Goal: Task Accomplishment & Management: Manage account settings

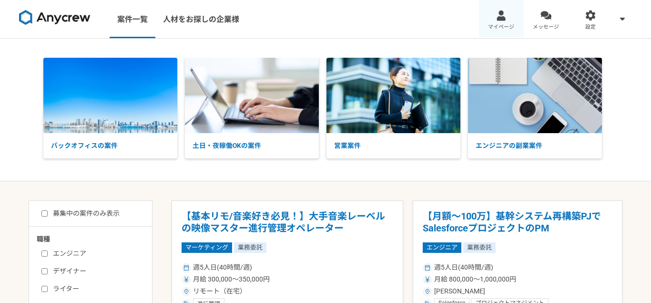
click at [495, 17] on link "マイページ" at bounding box center [501, 19] width 45 height 38
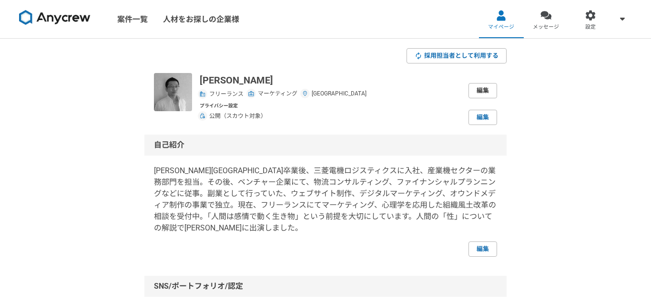
click at [475, 93] on link "編集" at bounding box center [483, 90] width 29 height 15
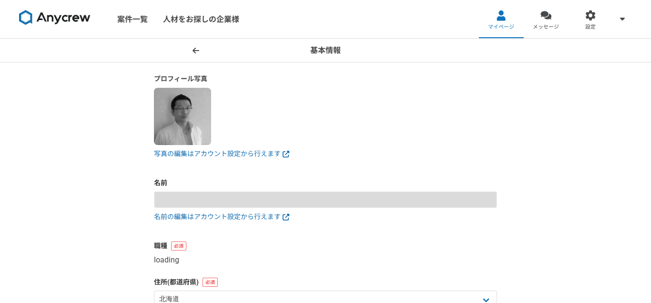
type input "[PERSON_NAME]"
select select "10"
type input "[DATE]"
select select "5"
click at [185, 132] on img at bounding box center [182, 116] width 57 height 57
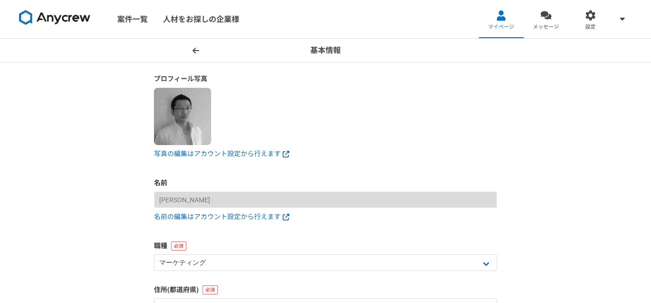
click at [196, 161] on form "プロフィール写真 写真の編集はアカウント設定から行えます 名前 [PERSON_NAME] 名前の編集はアカウント設定から行えます 職種 エンジニア デザイナ…" at bounding box center [325, 239] width 343 height 330
click at [201, 153] on link "写真の編集はアカウント設定から行えます" at bounding box center [325, 154] width 343 height 10
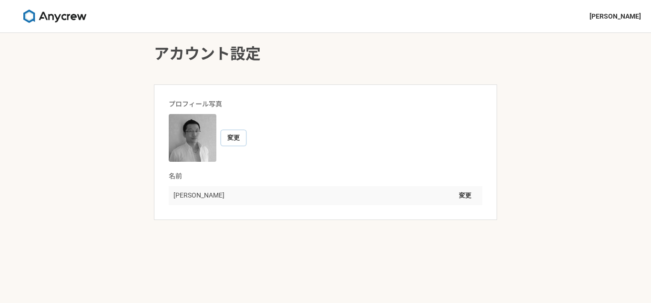
click at [233, 136] on button "変更" at bounding box center [233, 137] width 25 height 15
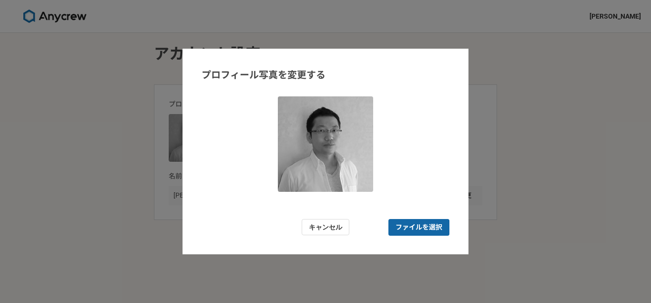
click at [407, 223] on span "ファイルを選択" at bounding box center [419, 227] width 47 height 10
click at [407, 223] on input "ファイルを選択" at bounding box center [418, 227] width 61 height 17
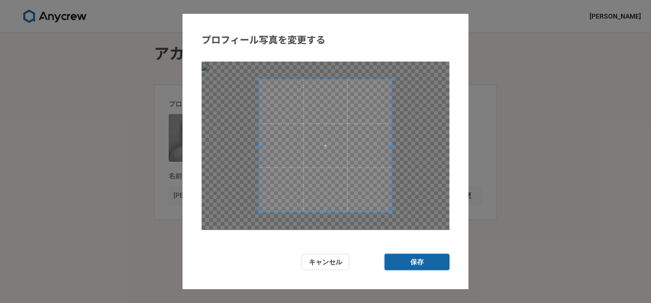
click at [405, 257] on button "保存" at bounding box center [417, 262] width 65 height 17
click at [413, 263] on button "保存" at bounding box center [417, 262] width 65 height 17
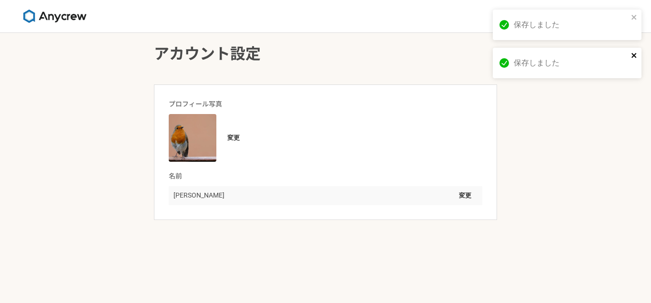
click at [637, 58] on icon "close" at bounding box center [634, 55] width 7 height 8
click at [638, 20] on div "保存しました" at bounding box center [567, 25] width 149 height 31
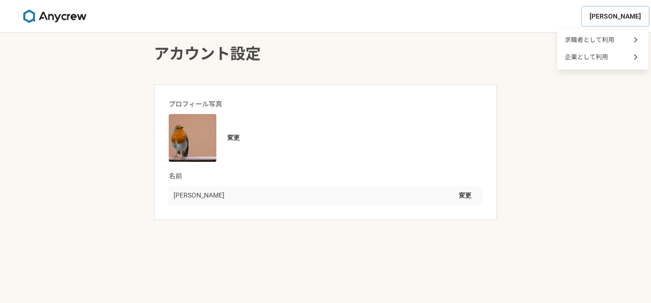
click at [613, 14] on span "[PERSON_NAME]" at bounding box center [615, 16] width 51 height 10
click at [613, 13] on span "[PERSON_NAME]" at bounding box center [615, 16] width 51 height 10
click at [42, 15] on img at bounding box center [54, 16] width 71 height 13
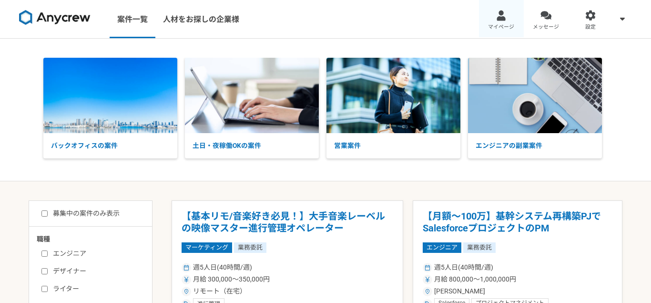
click at [499, 22] on link "マイページ" at bounding box center [501, 19] width 45 height 38
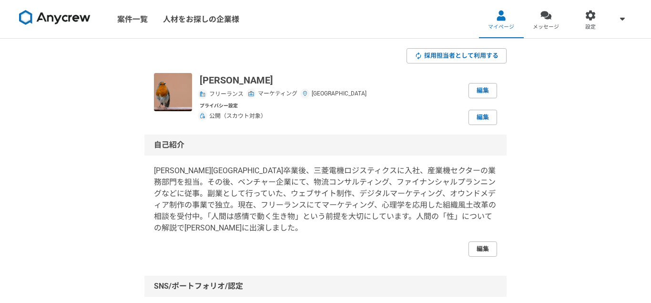
click at [475, 247] on link "編集" at bounding box center [483, 248] width 29 height 15
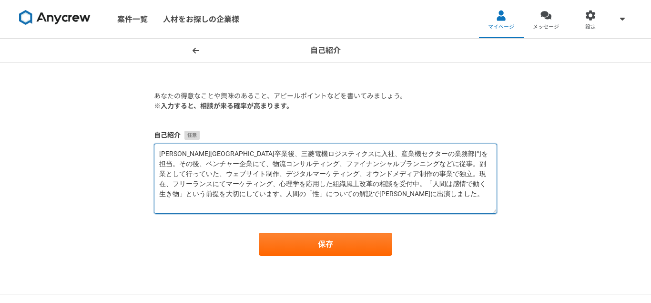
drag, startPoint x: 167, startPoint y: 153, endPoint x: 371, endPoint y: 194, distance: 208.0
click at [371, 194] on textarea "[PERSON_NAME][GEOGRAPHIC_DATA]卒業後、三菱電機ロジスティクスに入社、産業機セクターの業務部門を担当。その後、ベンチャー企業にて、…" at bounding box center [325, 178] width 343 height 70
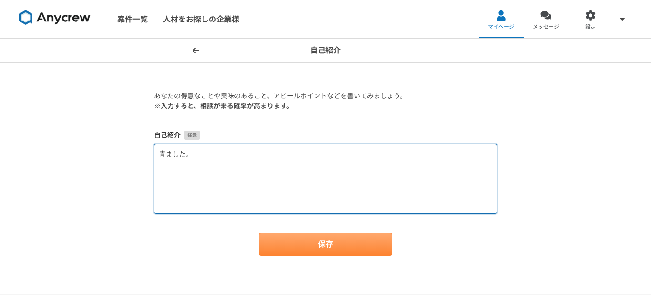
type textarea "青ました。"
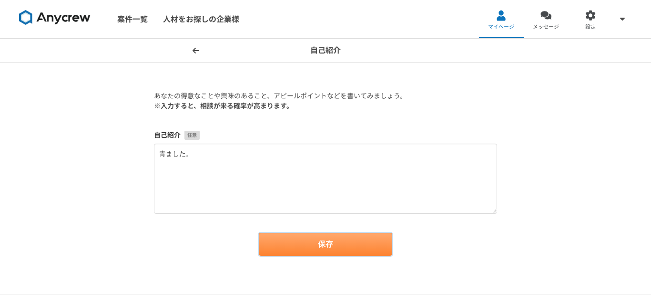
click at [333, 245] on button "保存" at bounding box center [325, 244] width 133 height 23
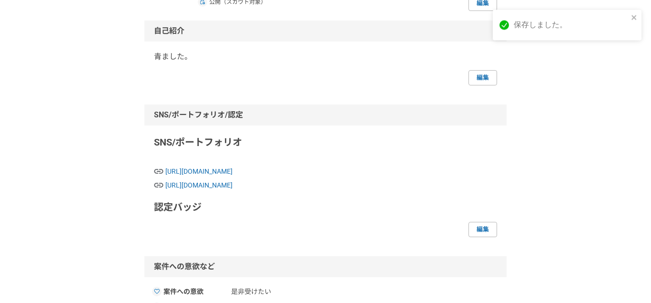
scroll to position [137, 0]
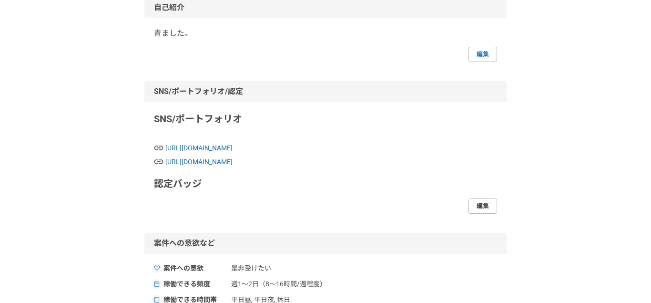
click at [490, 205] on link "編集" at bounding box center [483, 205] width 29 height 15
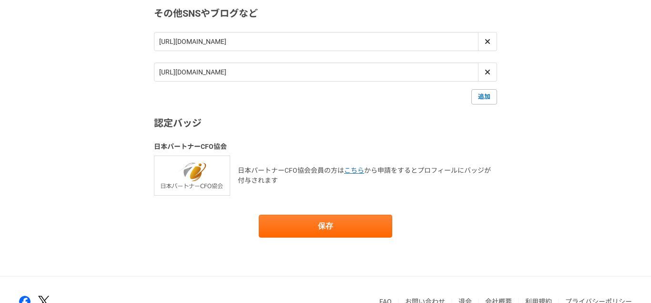
scroll to position [206, 0]
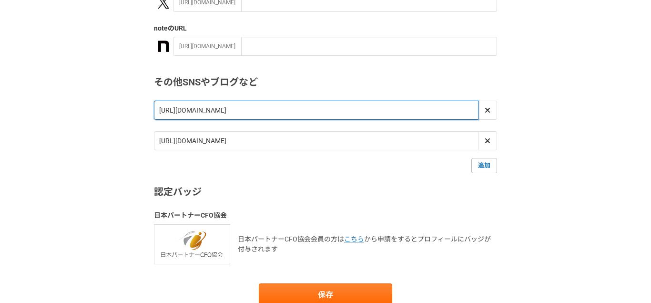
drag, startPoint x: 191, startPoint y: 110, endPoint x: 199, endPoint y: 110, distance: 8.1
click at [199, 110] on input "[URL][DOMAIN_NAME]" at bounding box center [316, 110] width 325 height 19
type input "https://necatory.com/"
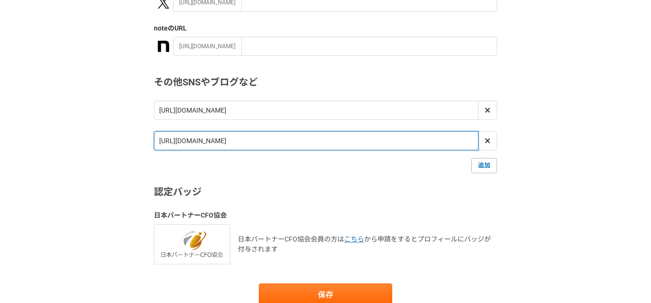
drag, startPoint x: 189, startPoint y: 143, endPoint x: 206, endPoint y: 144, distance: 17.2
click at [206, 144] on input "[URL][DOMAIN_NAME]" at bounding box center [316, 140] width 325 height 19
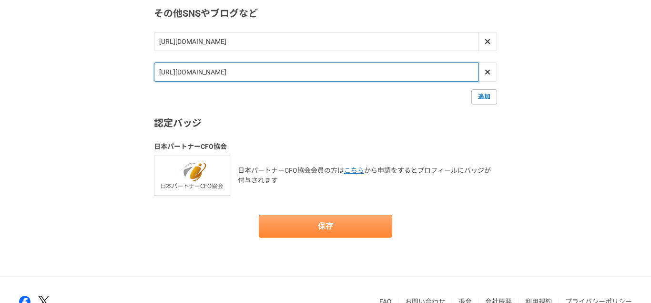
type input "https://umesh.com/"
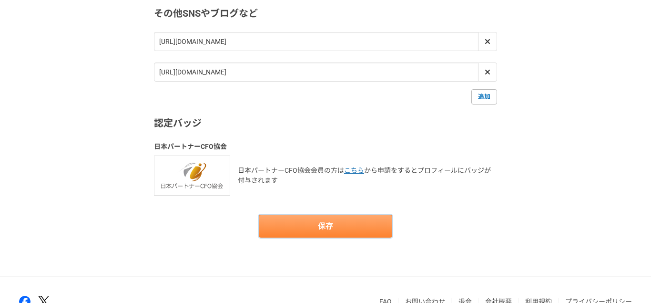
click at [310, 229] on button "保存" at bounding box center [325, 225] width 133 height 23
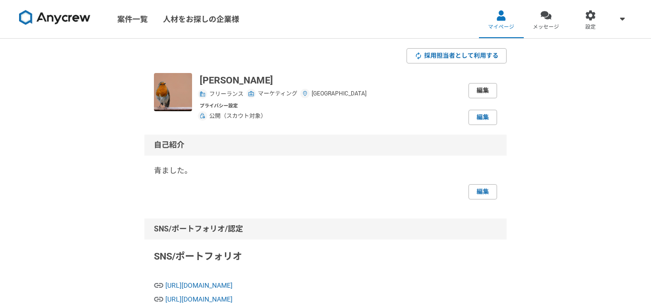
click at [480, 85] on link "編集" at bounding box center [483, 90] width 29 height 15
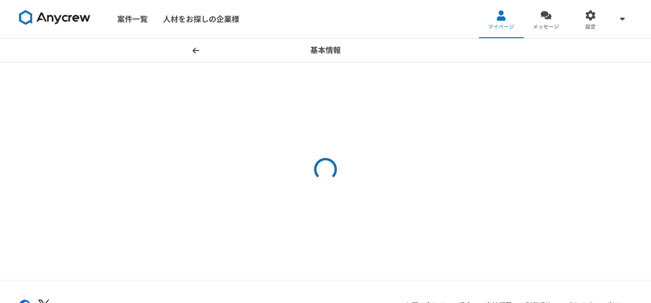
select select "5"
select select "10"
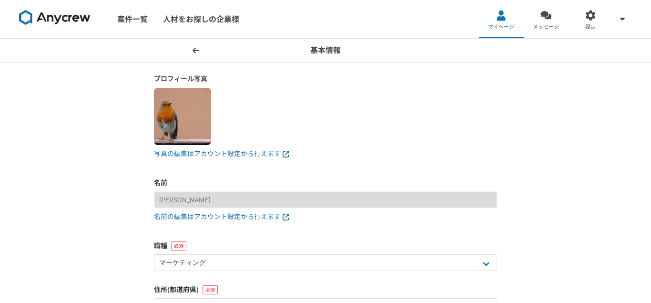
click at [200, 51] on span at bounding box center [195, 50] width 11 height 11
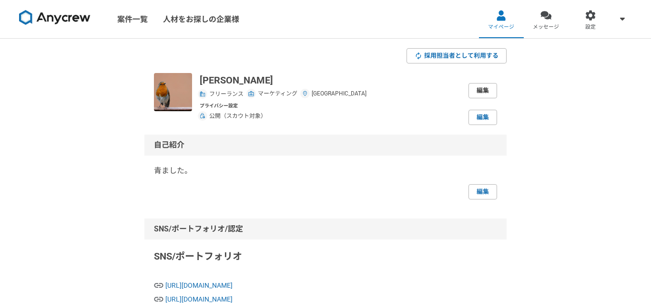
click at [476, 91] on link "編集" at bounding box center [483, 90] width 29 height 15
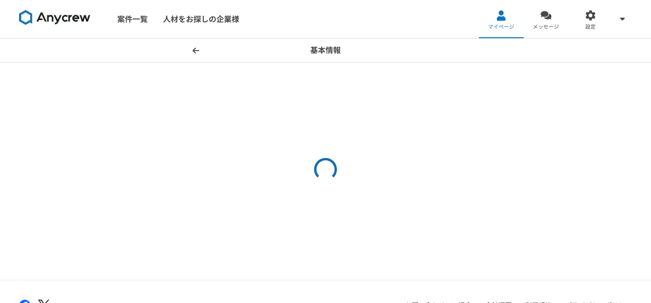
select select "10"
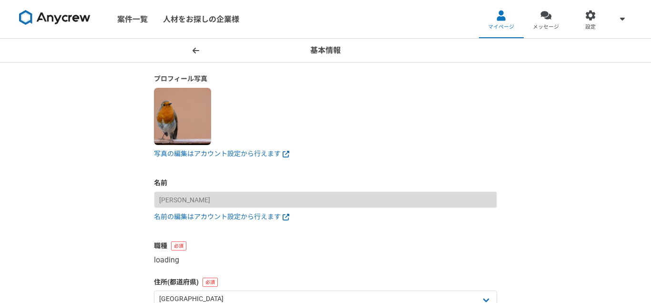
select select "5"
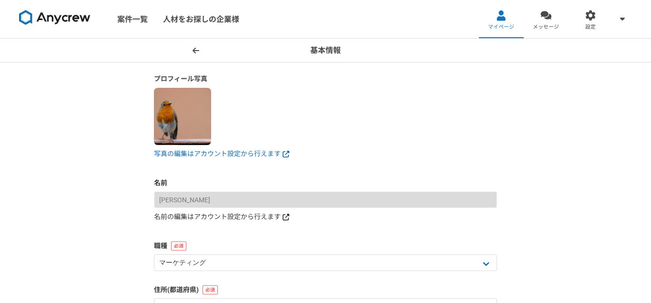
click at [184, 213] on link "名前の編集はアカウント設定から行えます" at bounding box center [325, 217] width 343 height 10
click at [72, 22] on img at bounding box center [54, 17] width 71 height 15
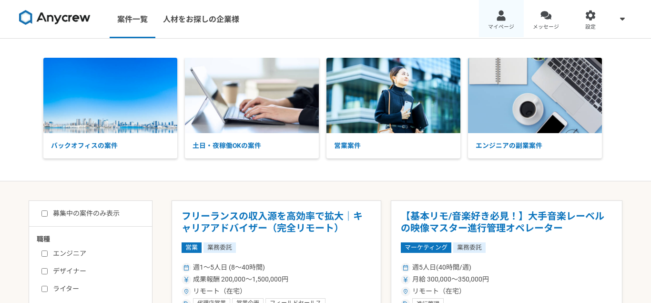
click at [493, 17] on link "マイページ" at bounding box center [501, 19] width 45 height 38
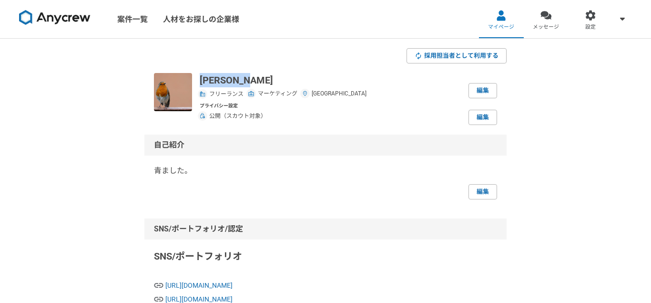
drag, startPoint x: 198, startPoint y: 78, endPoint x: 229, endPoint y: 83, distance: 31.0
click at [248, 76] on div "Yuke Kako フリーランス マーケティング 群馬県 編集 プライバシー設定 公開（スカウト対象） 編集" at bounding box center [325, 99] width 343 height 52
copy p "Yuke Kako"
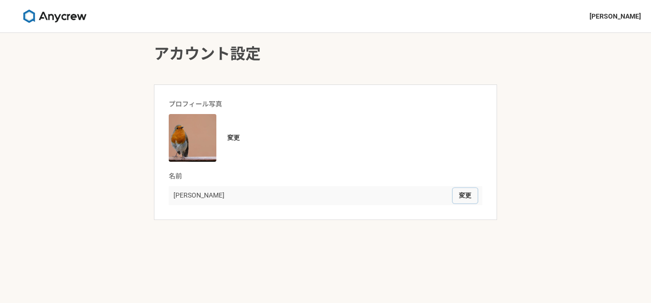
click at [462, 194] on button "変更" at bounding box center [465, 195] width 25 height 15
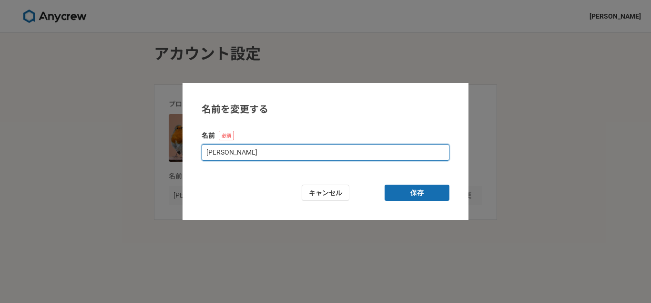
click at [219, 154] on input "[PERSON_NAME]" at bounding box center [326, 152] width 248 height 17
click at [237, 154] on input "[PERSON_NAME]" at bounding box center [326, 152] width 248 height 17
type input "[PERSON_NAME]"
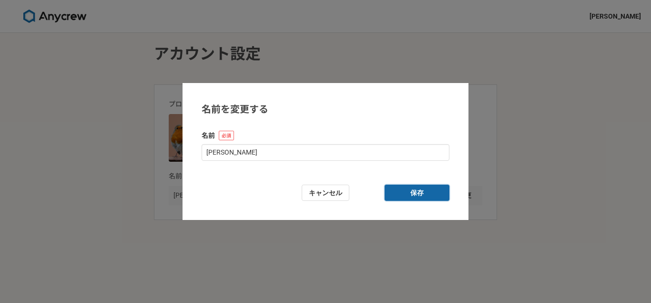
click at [410, 191] on button "保存" at bounding box center [417, 192] width 65 height 17
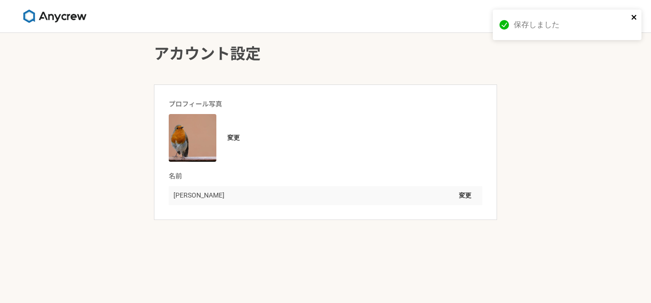
click at [632, 17] on icon "close" at bounding box center [634, 17] width 7 height 8
click at [69, 13] on img at bounding box center [54, 16] width 71 height 13
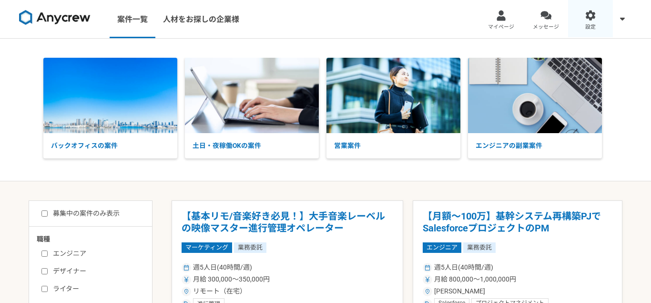
click at [599, 16] on link "設定" at bounding box center [590, 19] width 45 height 38
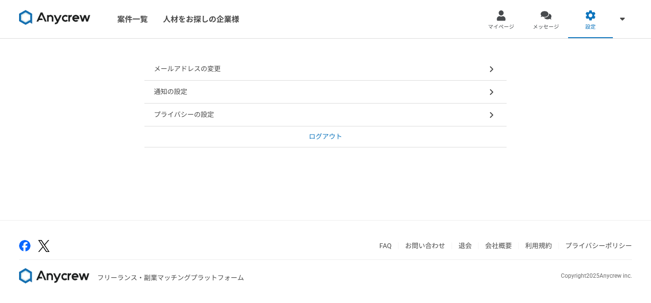
click at [173, 112] on p "プライバシーの設定" at bounding box center [184, 115] width 60 height 10
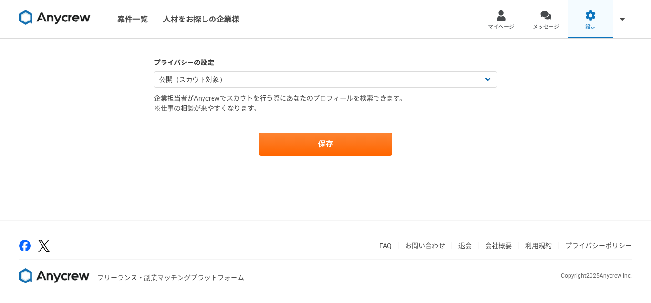
click at [594, 20] on div at bounding box center [590, 15] width 11 height 11
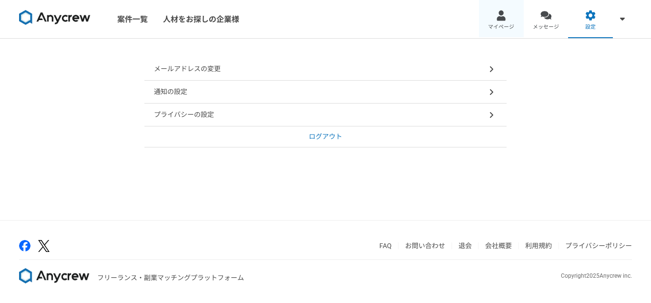
click at [506, 19] on div at bounding box center [501, 15] width 11 height 11
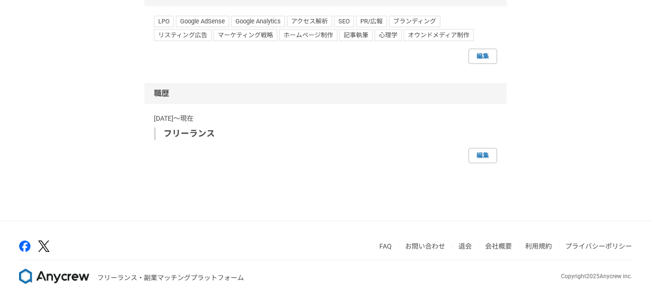
scroll to position [530, 0]
click at [463, 246] on link "退会" at bounding box center [465, 246] width 13 height 8
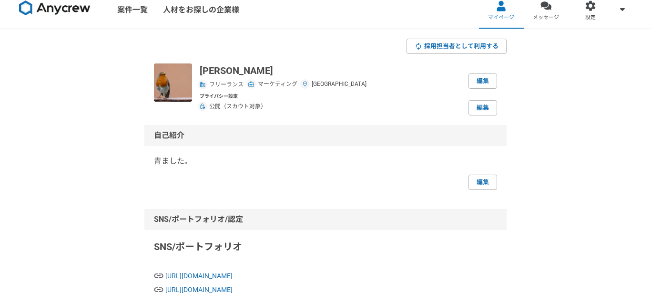
scroll to position [0, 0]
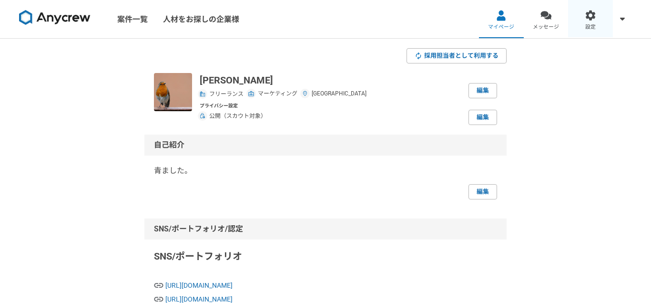
click at [581, 23] on link "設定" at bounding box center [590, 19] width 45 height 38
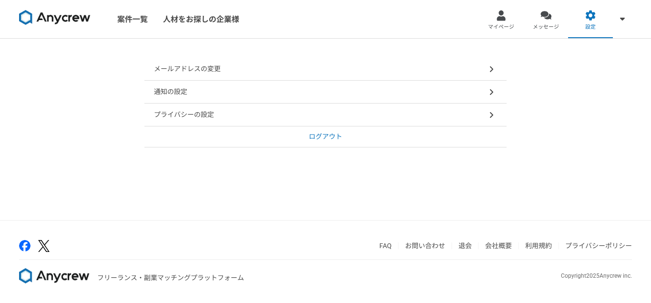
click at [216, 68] on p "メールアドレスの変更" at bounding box center [187, 69] width 67 height 10
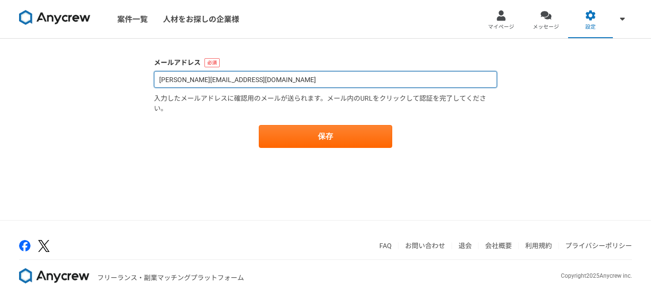
drag, startPoint x: 234, startPoint y: 80, endPoint x: 152, endPoint y: 84, distance: 82.5
click at [154, 84] on input "yusuke@necoratory.com" at bounding box center [325, 79] width 343 height 17
